Goal: Task Accomplishment & Management: Manage account settings

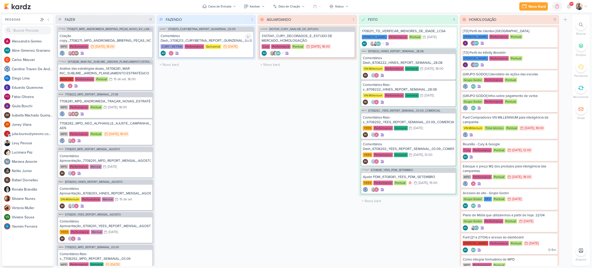
click at [221, 35] on div "Comentários Dash_3708213_CURY|BETINA_REPORT_QUINZENAL_03.09" at bounding box center [206, 38] width 91 height 9
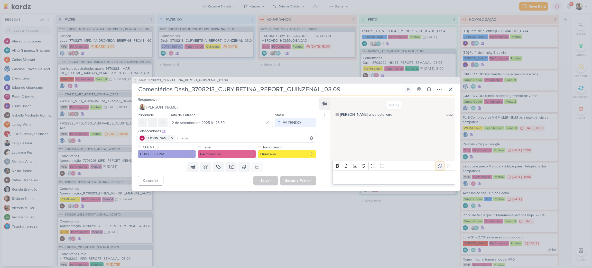
click at [438, 166] on icon at bounding box center [439, 165] width 5 height 5
click at [449, 167] on icon at bounding box center [448, 165] width 5 height 5
click at [283, 123] on div "FAZENDO" at bounding box center [292, 122] width 18 height 6
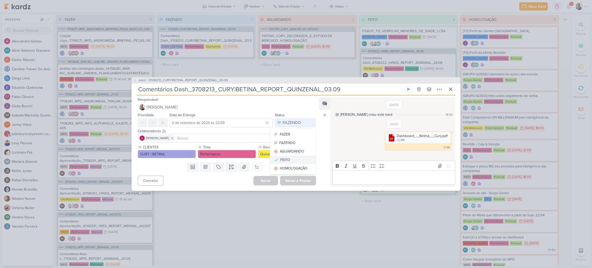
click at [287, 158] on div "FEITO" at bounding box center [285, 159] width 10 height 5
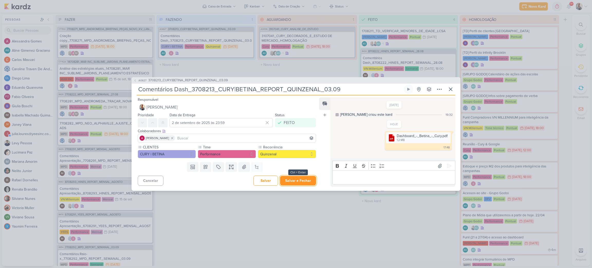
click at [292, 177] on button "Salvar e Fechar" at bounding box center [298, 181] width 36 height 10
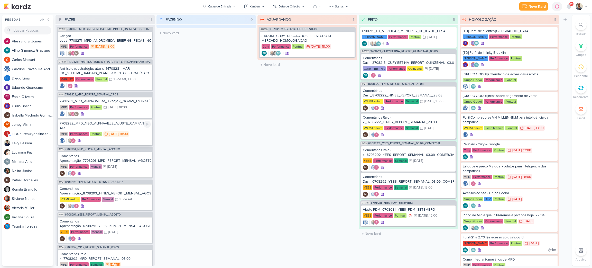
click at [118, 129] on div "7708282_MPD_NEO_ALPHAVILLE_AJUSTE_CAMPANHA_GOOGLE ADS" at bounding box center [105, 125] width 91 height 9
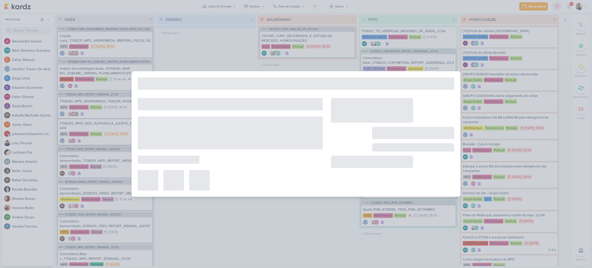
type input "7708282_MPD_NEO_ALPHAVILLE_AJUSTE_CAMPANHA_GOOGLE ADS"
type input "[DATE] 18:00"
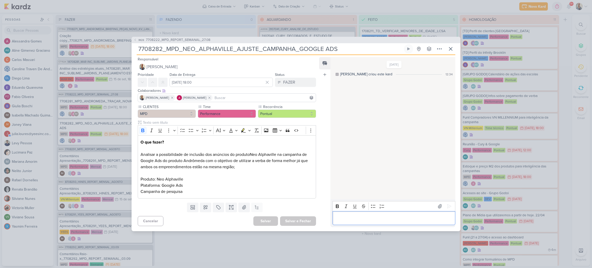
click at [377, 223] on div "Editor editing area: main" at bounding box center [393, 218] width 123 height 14
